Goal: Use online tool/utility: Utilize a website feature to perform a specific function

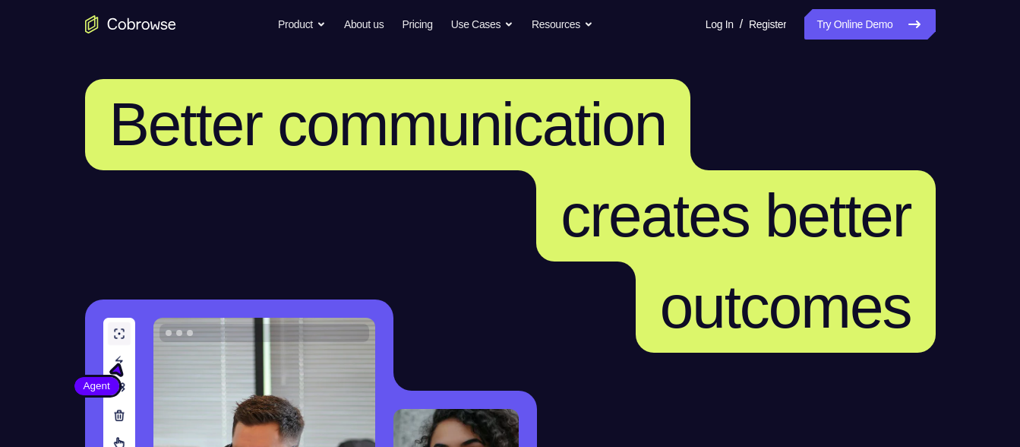
click at [825, 34] on link "Try Online Demo" at bounding box center [869, 24] width 131 height 30
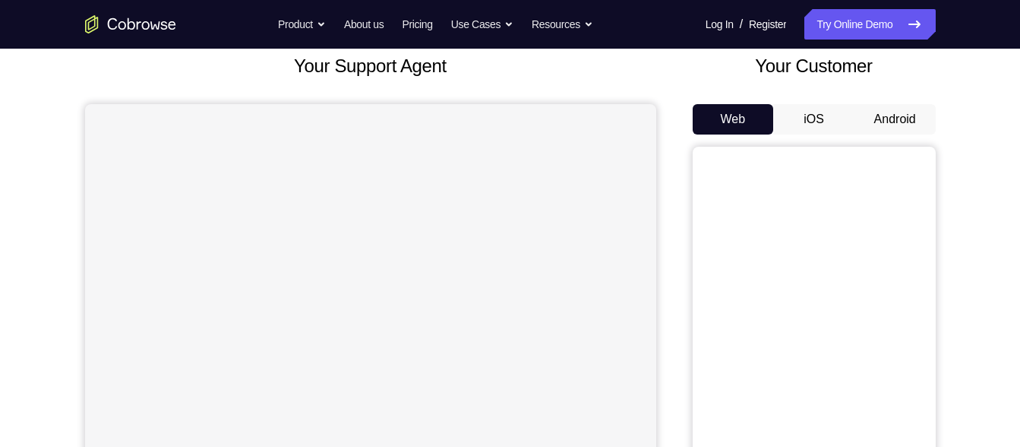
scroll to position [89, 0]
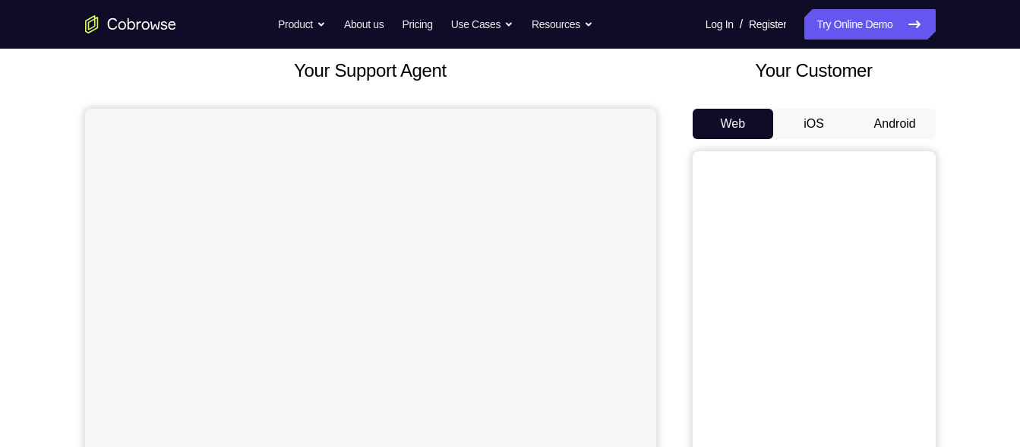
click at [874, 117] on button "Android" at bounding box center [894, 124] width 81 height 30
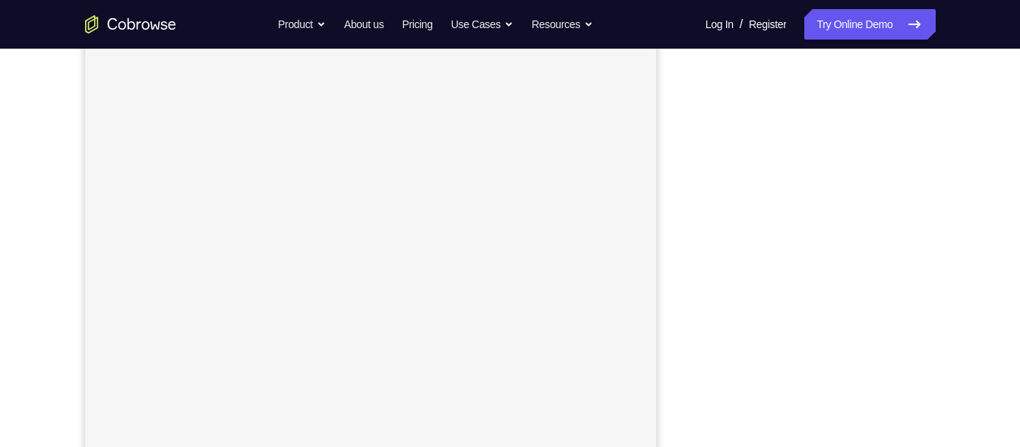
scroll to position [239, 0]
